Goal: Information Seeking & Learning: Learn about a topic

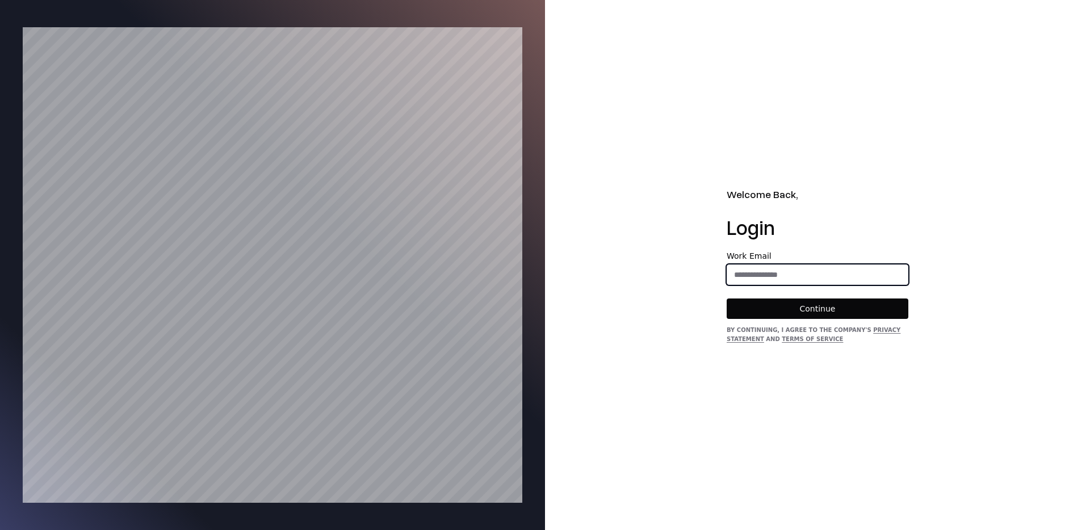
click at [812, 278] on input "email" at bounding box center [817, 275] width 181 height 20
type input "**********"
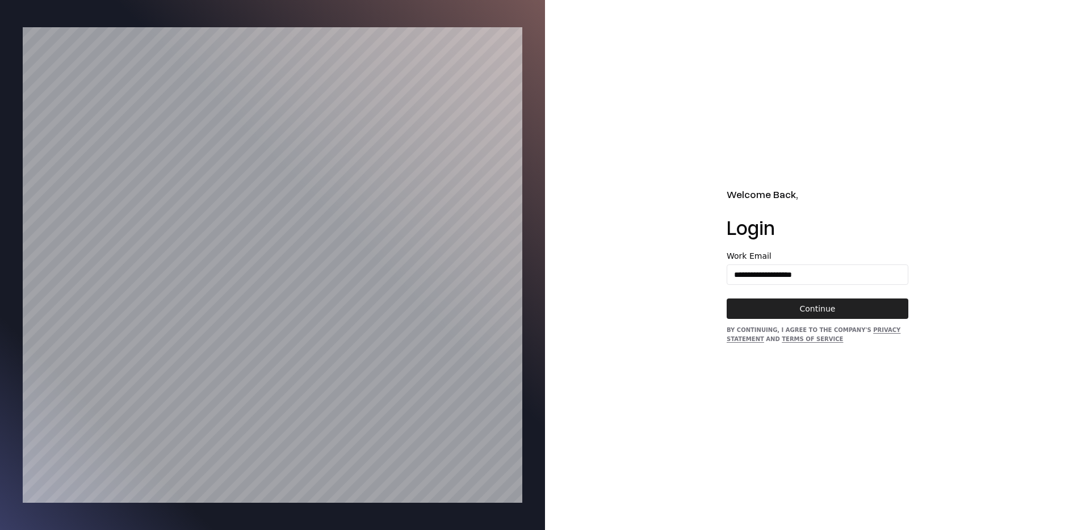
click at [770, 318] on button "Continue" at bounding box center [818, 309] width 182 height 20
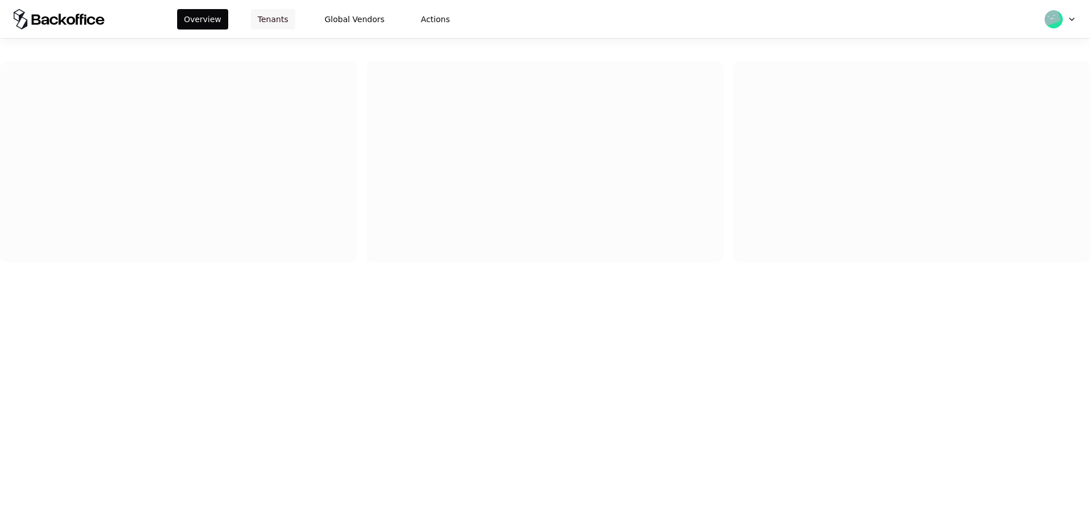
click at [272, 20] on button "Tenants" at bounding box center [273, 19] width 44 height 20
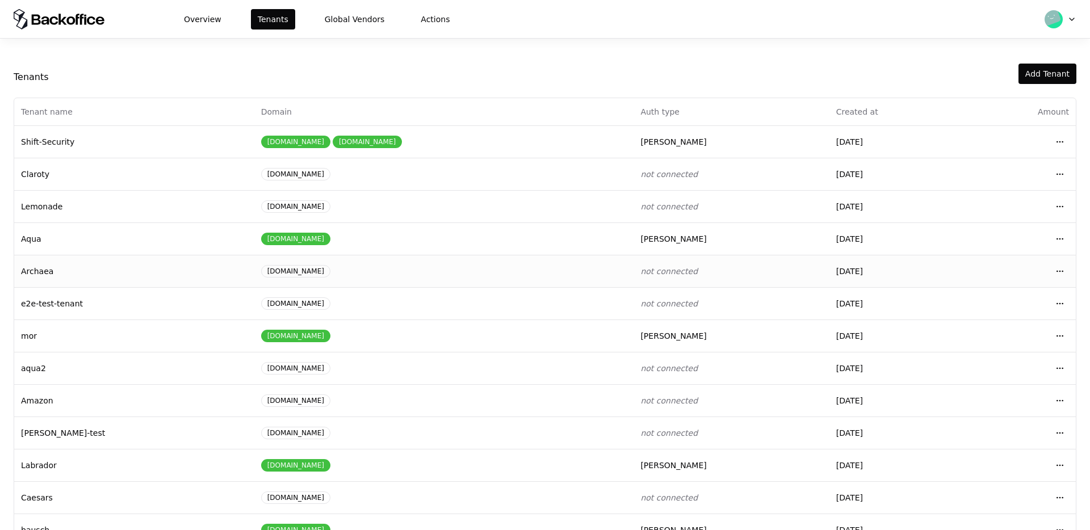
scroll to position [62, 0]
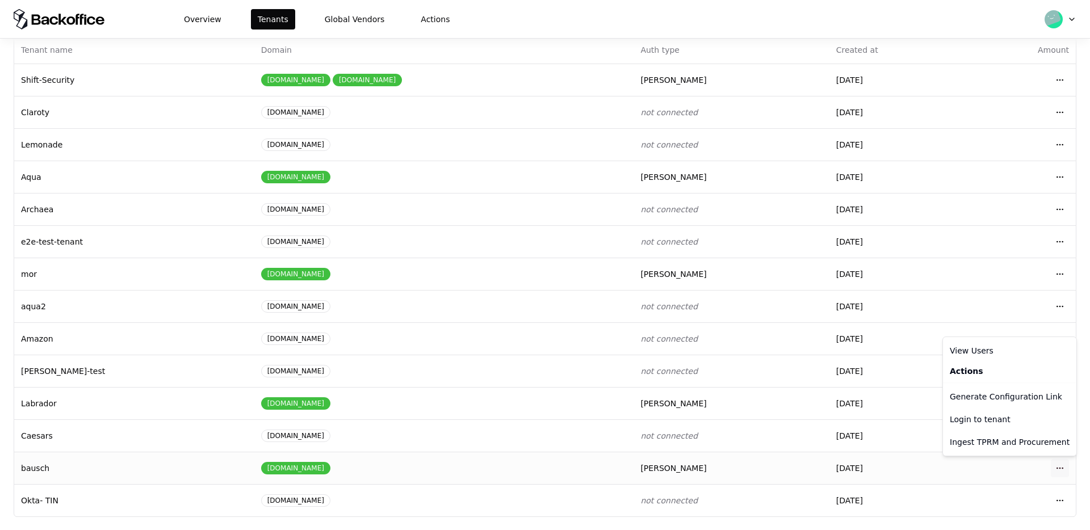
click at [1064, 467] on html "Overview Tenants Global Vendors Actions Tenants Add Tenant Tenant name Domain A…" at bounding box center [545, 265] width 1090 height 530
click at [981, 414] on div "Login to tenant" at bounding box center [1009, 419] width 129 height 23
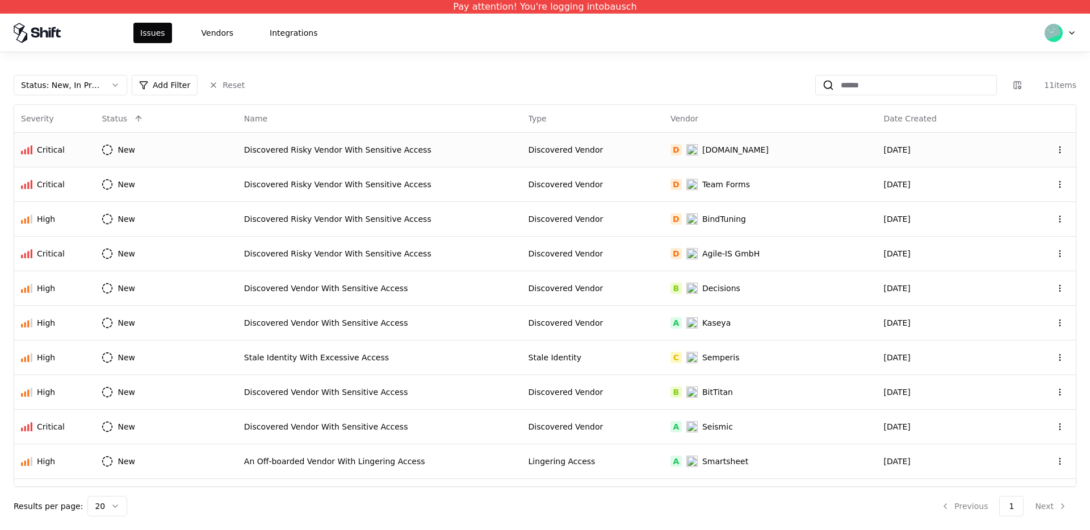
click at [299, 153] on div "Discovered Risky Vendor With Sensitive Access" at bounding box center [379, 149] width 271 height 11
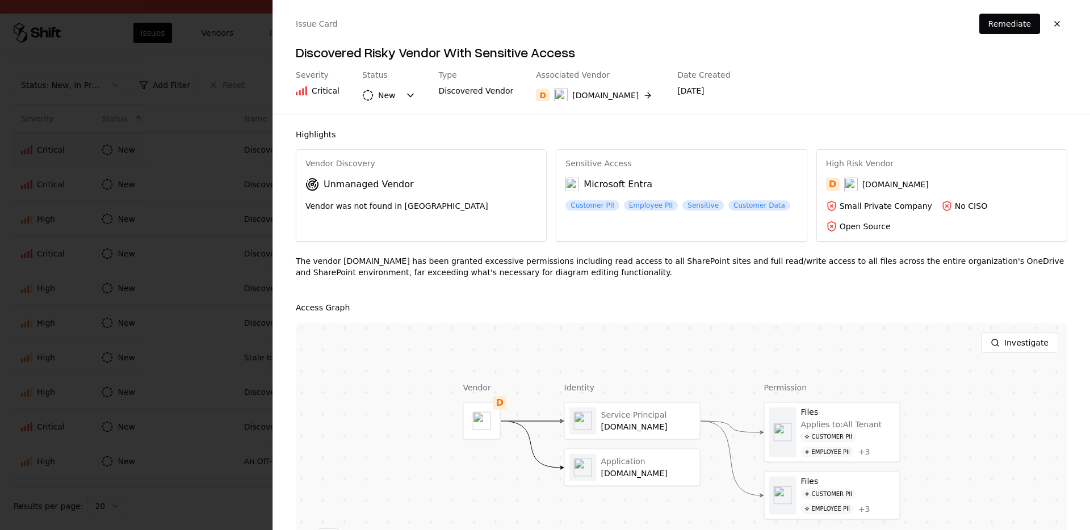
click at [236, 127] on div at bounding box center [545, 265] width 1090 height 530
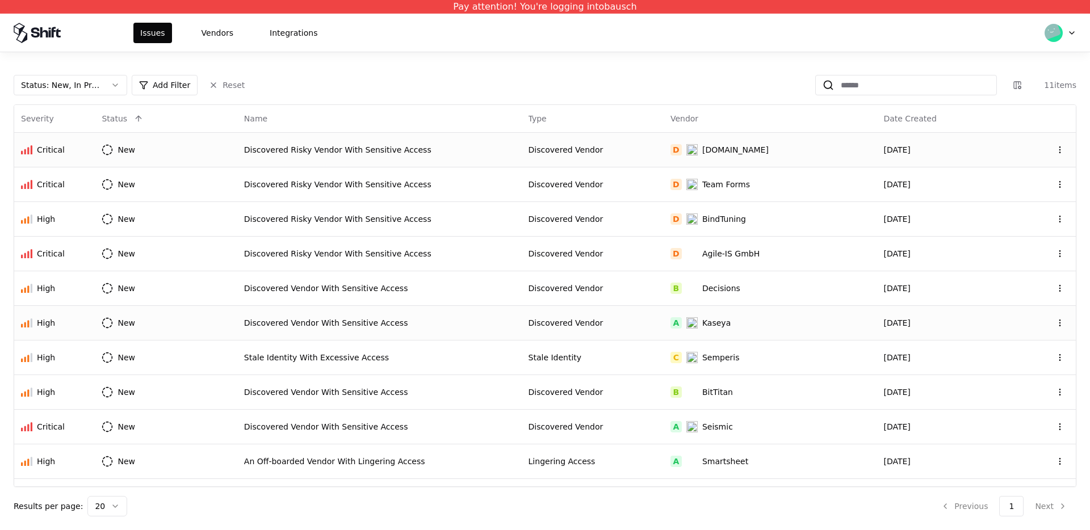
scroll to position [26, 0]
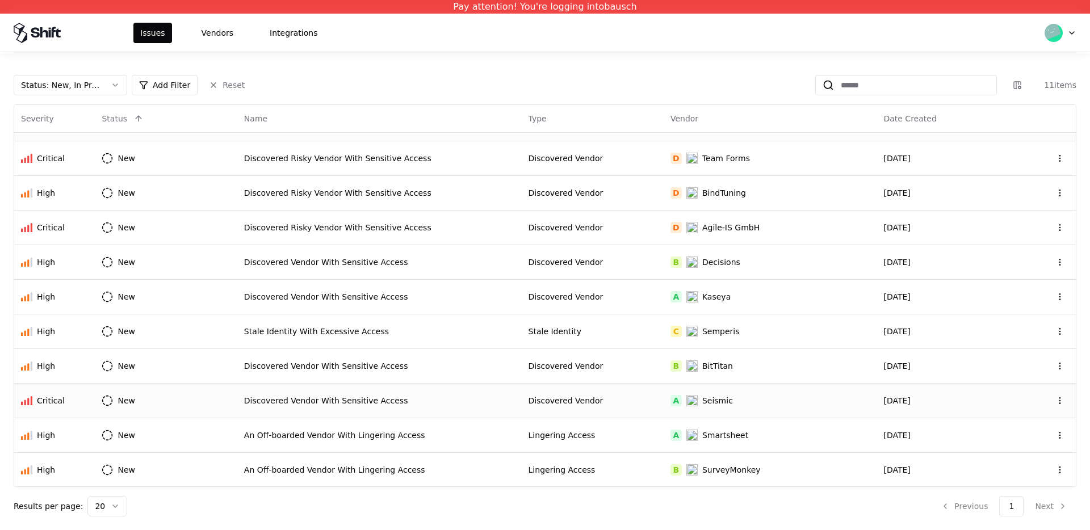
click at [567, 412] on td "Discovered Vendor" at bounding box center [593, 400] width 142 height 35
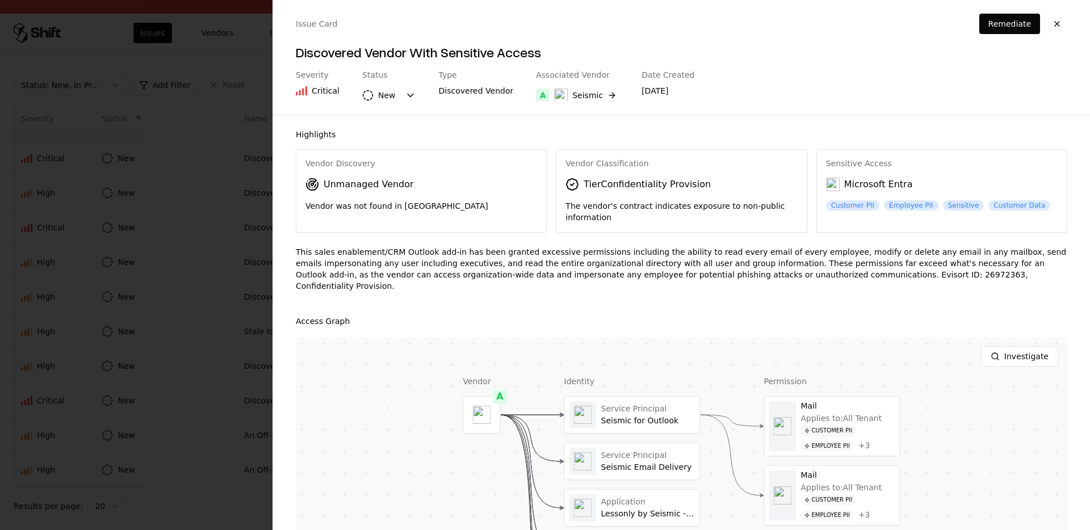
scroll to position [100, 0]
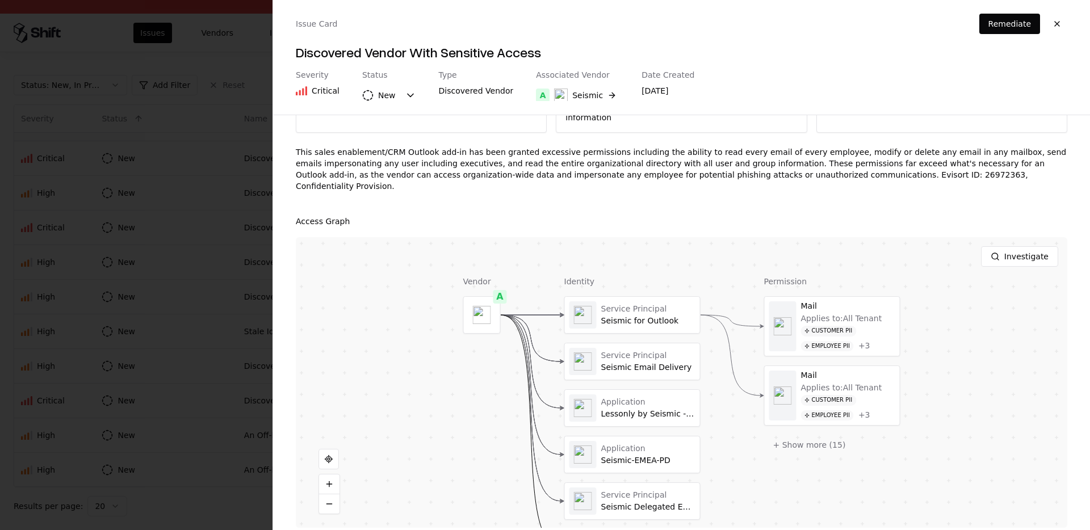
click at [490, 381] on div "Vendor A" at bounding box center [481, 421] width 37 height 291
click at [321, 497] on button at bounding box center [329, 503] width 20 height 19
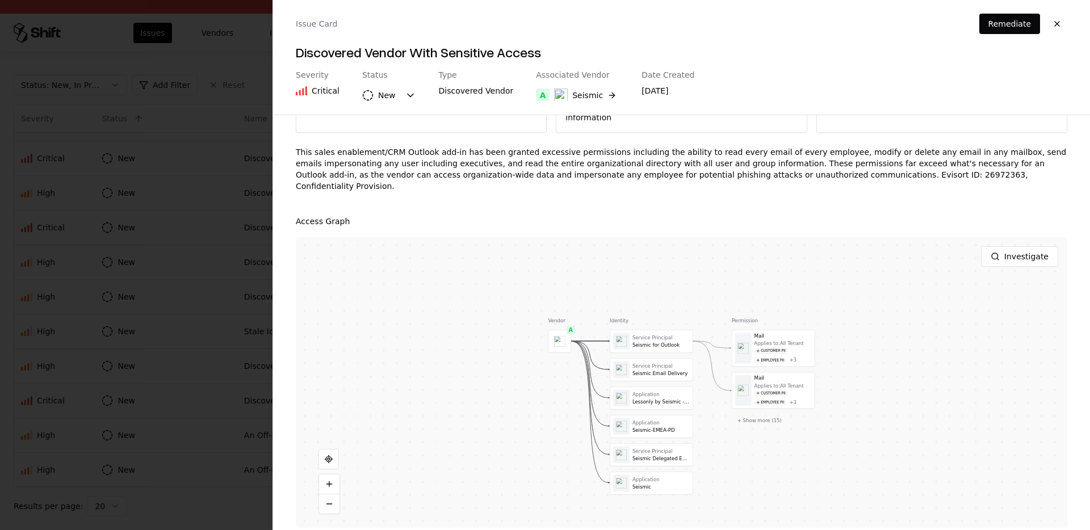
click at [280, 347] on div "Highlights Vendor Discovery Unmanaged Vendor Vendor was not found in TPRM Vendo…" at bounding box center [681, 323] width 817 height 416
click at [219, 346] on div at bounding box center [545, 265] width 1090 height 530
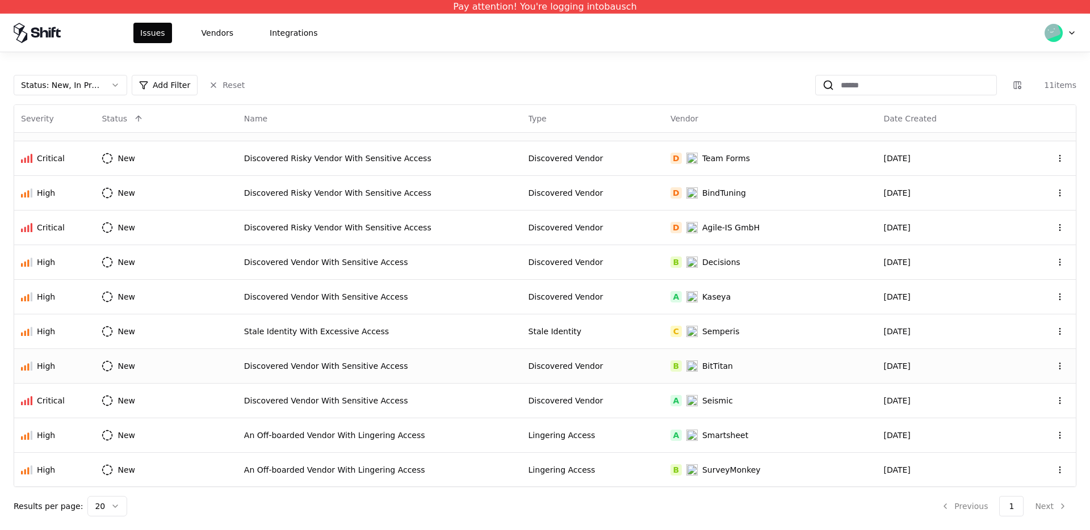
scroll to position [0, 0]
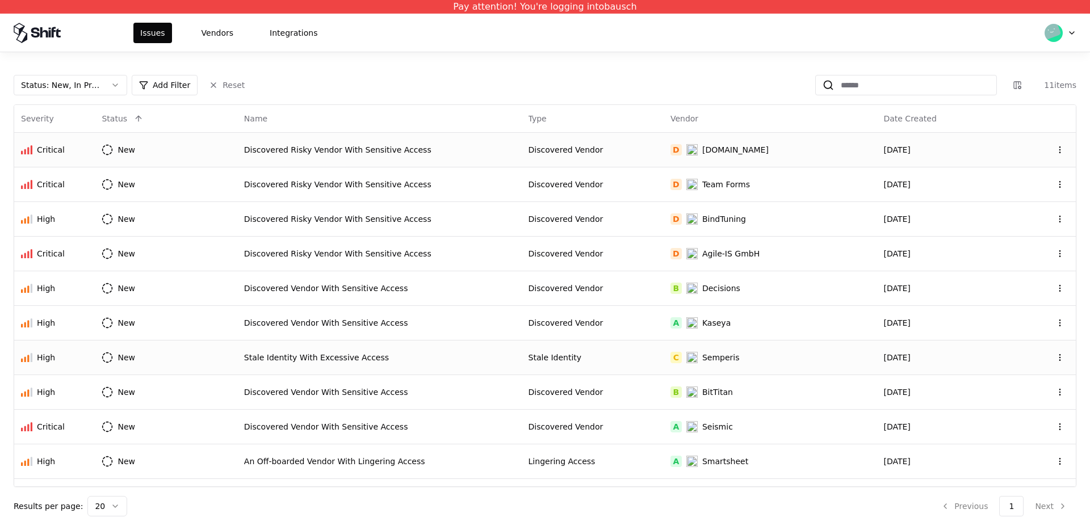
click at [704, 349] on td "C Semperis" at bounding box center [770, 357] width 213 height 35
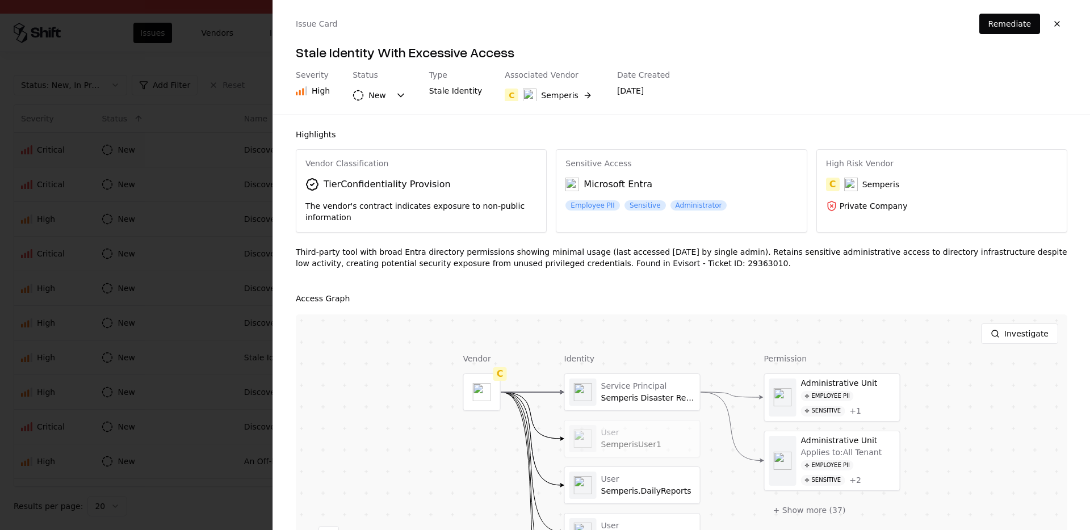
click at [229, 290] on div at bounding box center [545, 265] width 1090 height 530
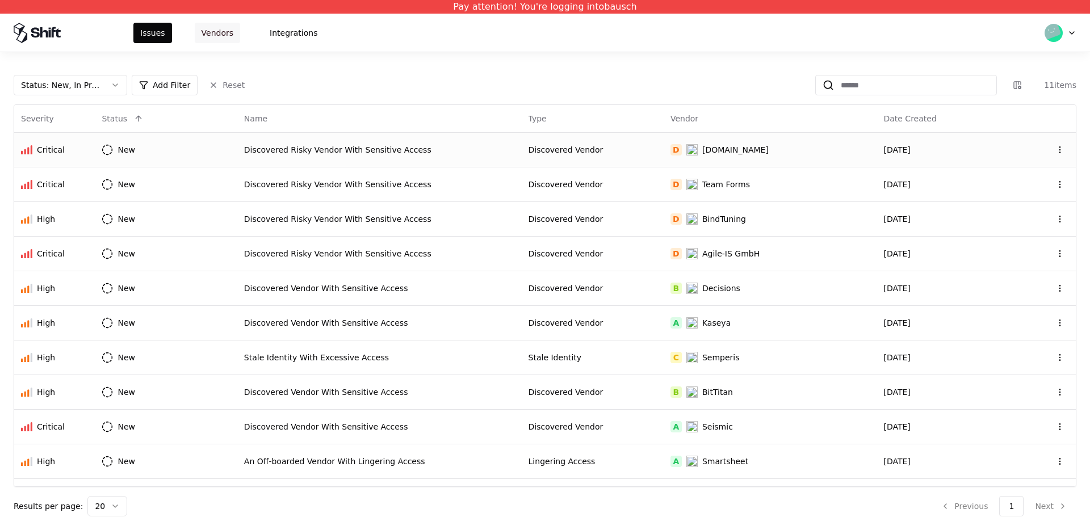
click at [221, 34] on button "Vendors" at bounding box center [217, 33] width 45 height 20
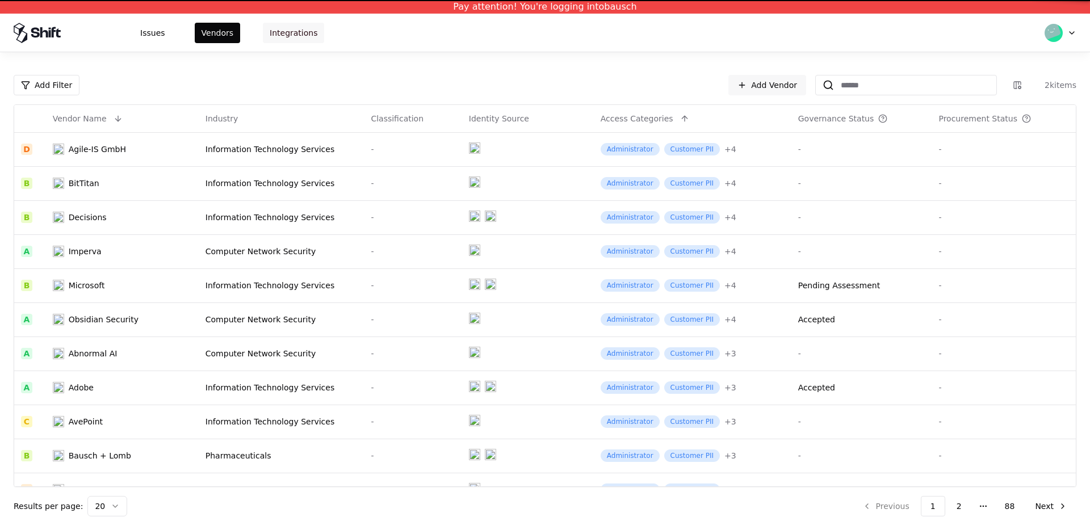
click at [291, 32] on button "Integrations" at bounding box center [293, 33] width 61 height 20
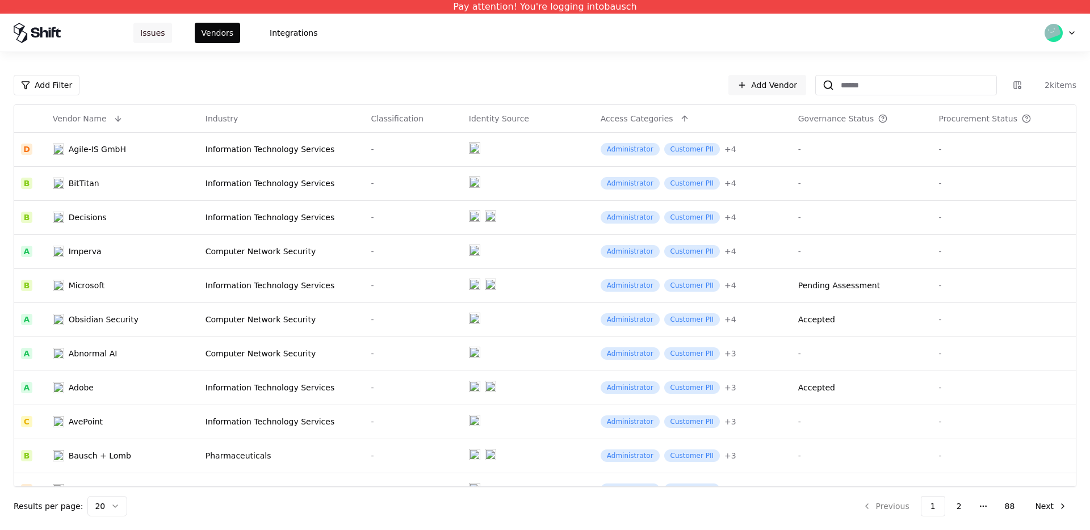
click at [165, 36] on button "Issues" at bounding box center [152, 33] width 39 height 20
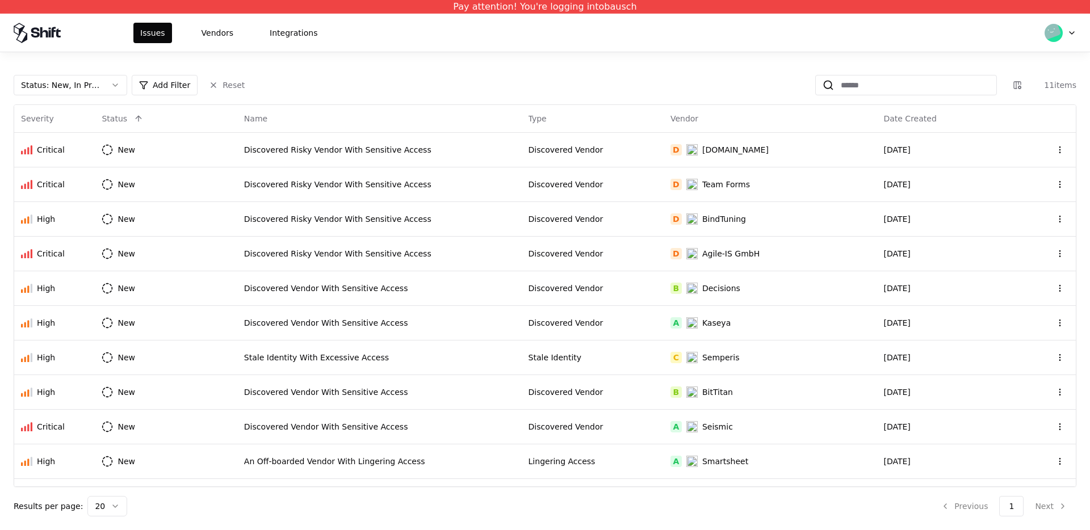
click at [723, 56] on div "Status : New, In Progress Add Filter Reset 11 items Severity Status Name Type V…" at bounding box center [545, 291] width 1090 height 478
